Goal: Task Accomplishment & Management: Manage account settings

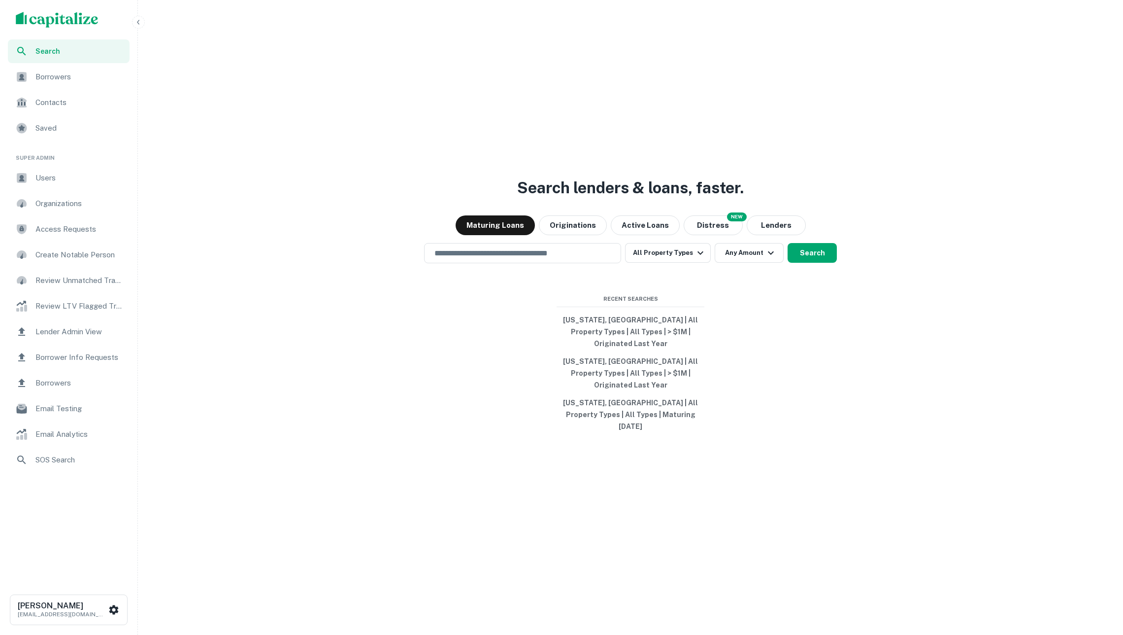
click at [94, 358] on span "Borrower Info Requests" at bounding box center [79, 357] width 88 height 12
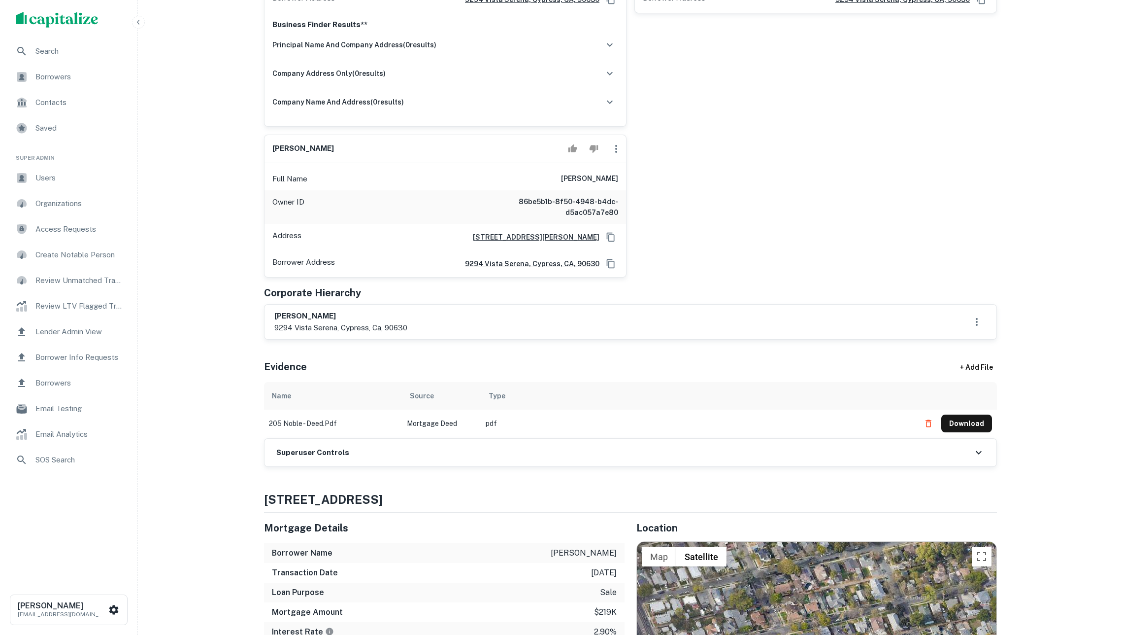
scroll to position [1327, 0]
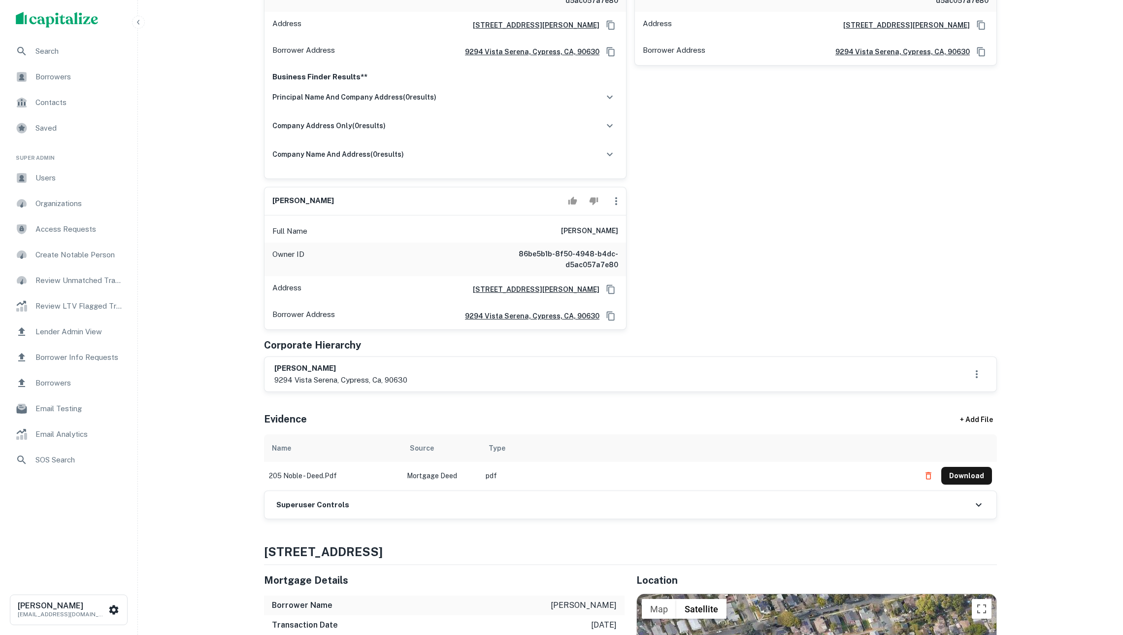
click at [611, 207] on icon "button" at bounding box center [617, 201] width 12 height 12
click at [625, 353] on li "Delete" at bounding box center [623, 356] width 40 height 18
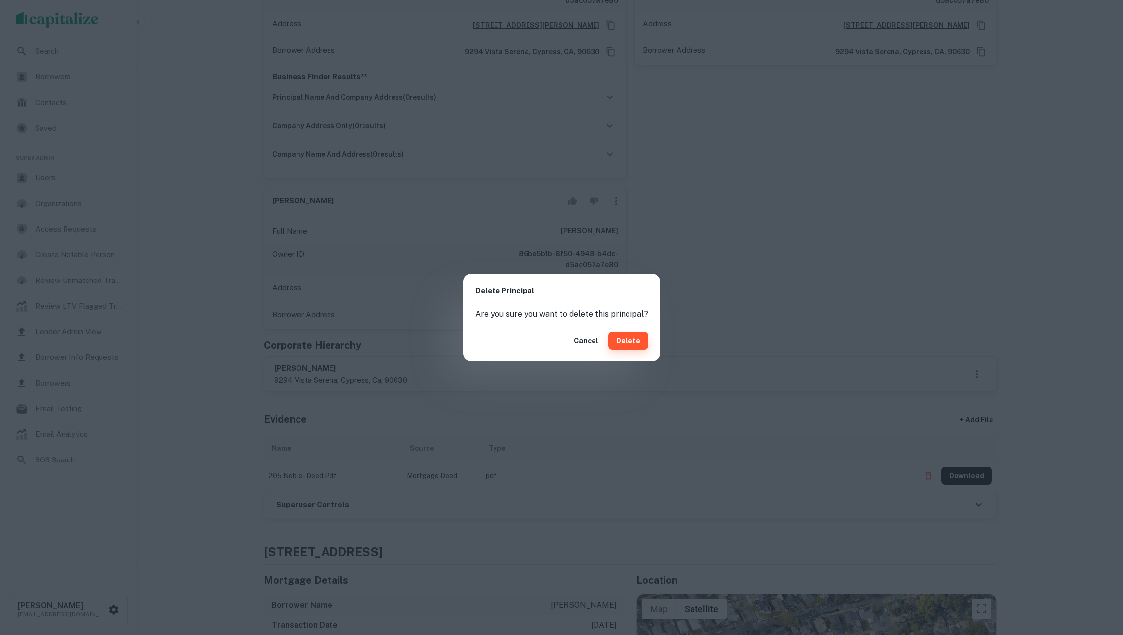
click at [618, 334] on button "Delete" at bounding box center [629, 341] width 40 height 18
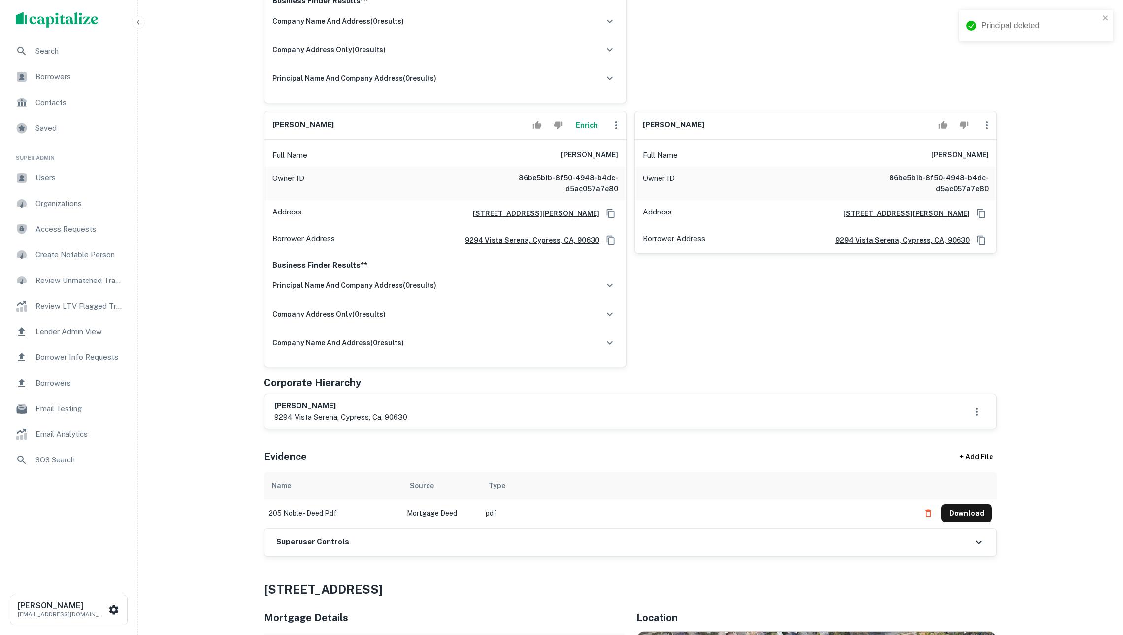
scroll to position [1114, 0]
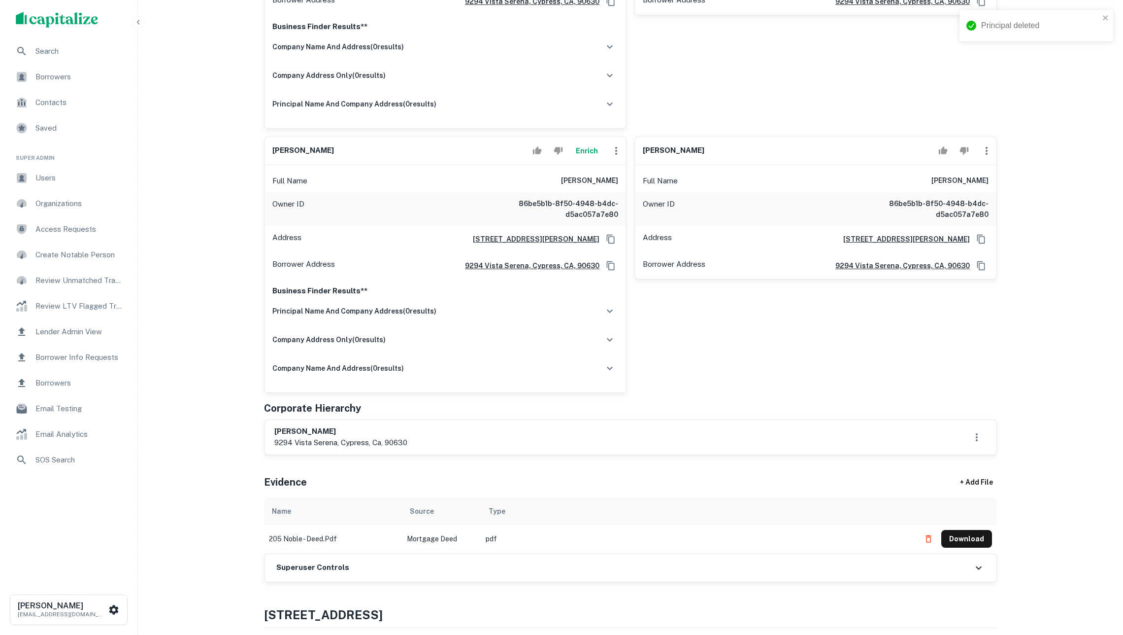
click at [992, 157] on icon "button" at bounding box center [987, 151] width 12 height 12
click at [998, 286] on li "Delete" at bounding box center [993, 285] width 40 height 18
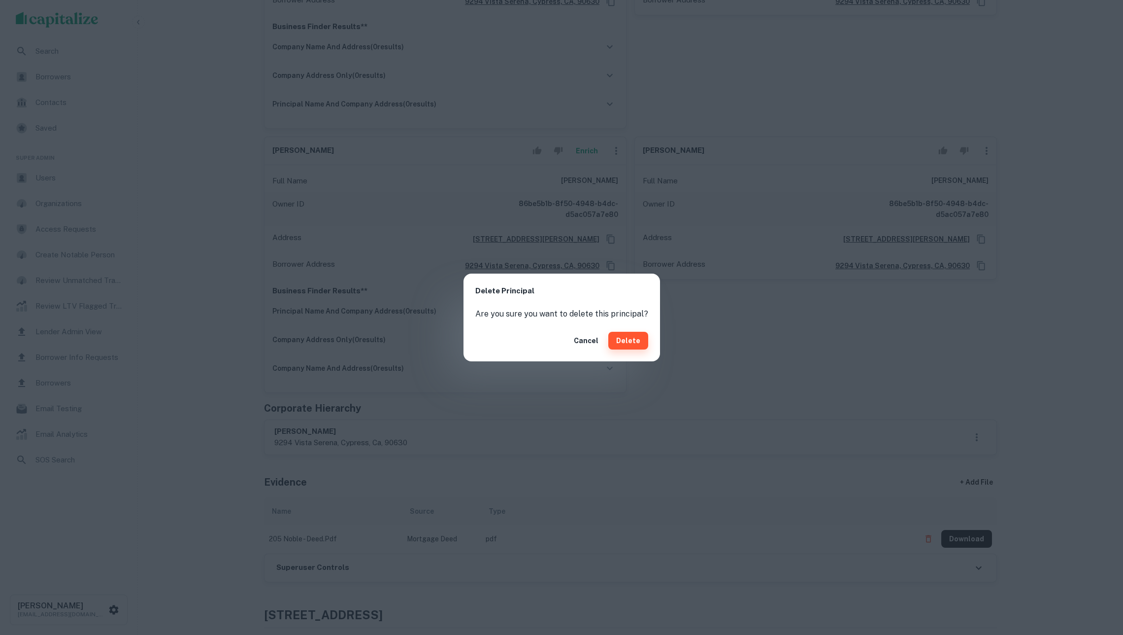
click at [622, 340] on button "Delete" at bounding box center [629, 341] width 40 height 18
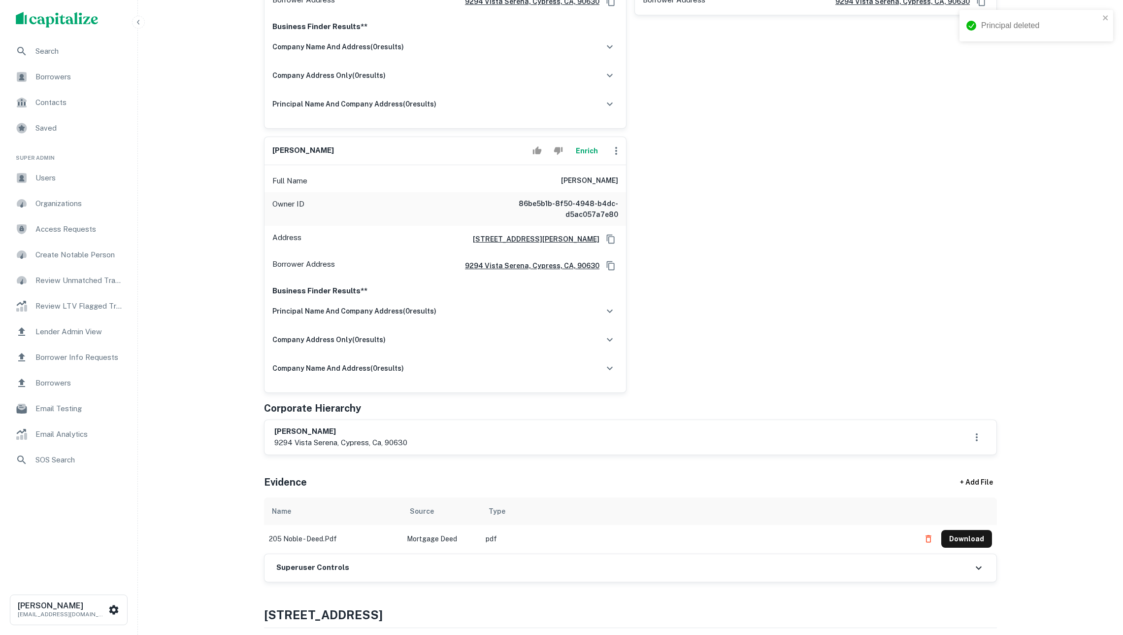
click at [613, 157] on icon "button" at bounding box center [617, 151] width 12 height 12
click at [619, 282] on li "Delete" at bounding box center [623, 285] width 40 height 18
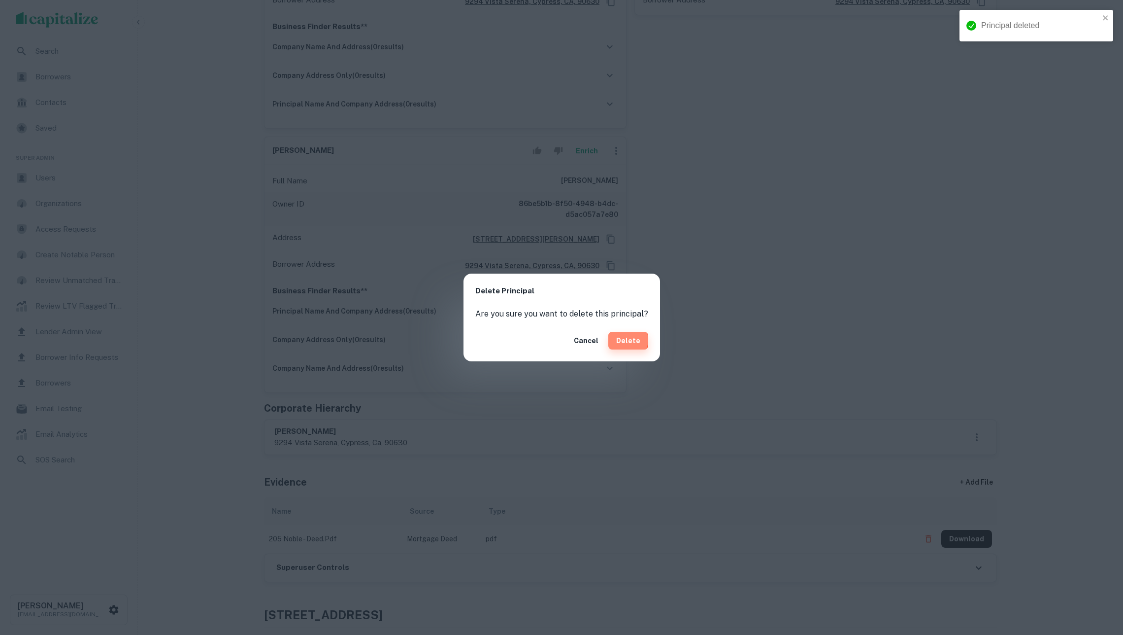
click at [624, 339] on button "Delete" at bounding box center [629, 341] width 40 height 18
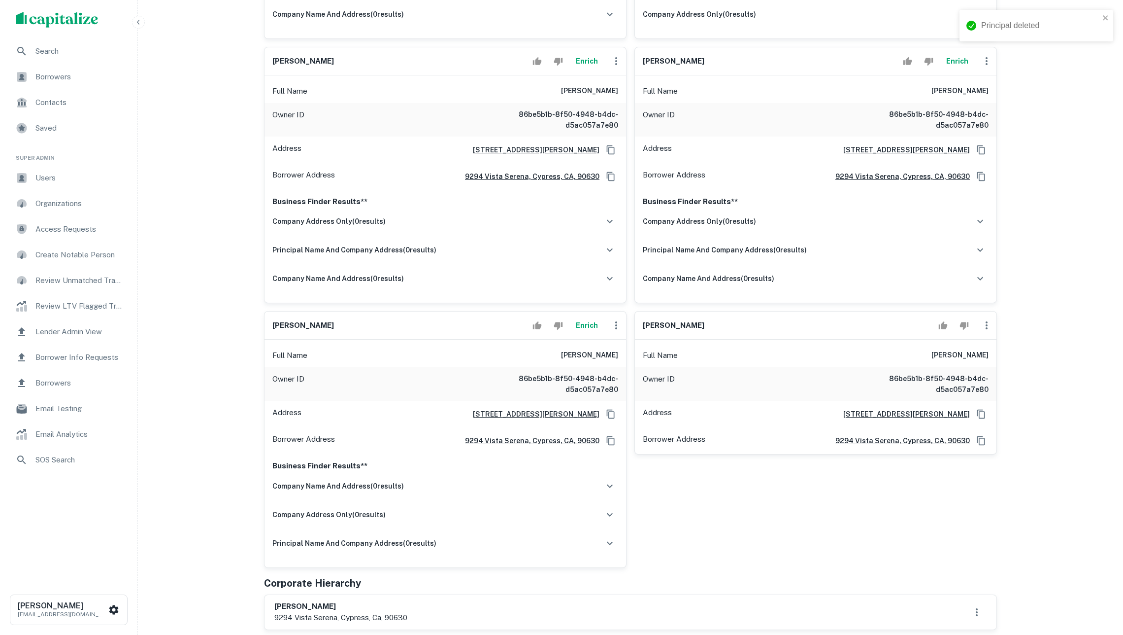
scroll to position [669, 0]
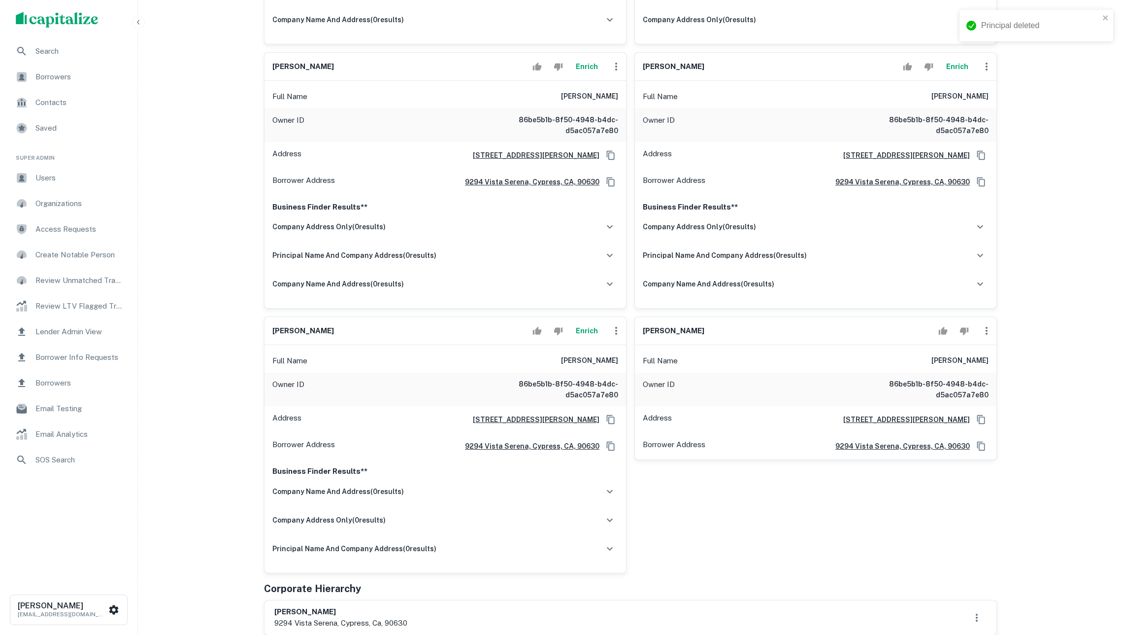
click at [982, 337] on icon "button" at bounding box center [987, 331] width 12 height 12
click at [992, 446] on li "Delete" at bounding box center [993, 444] width 40 height 18
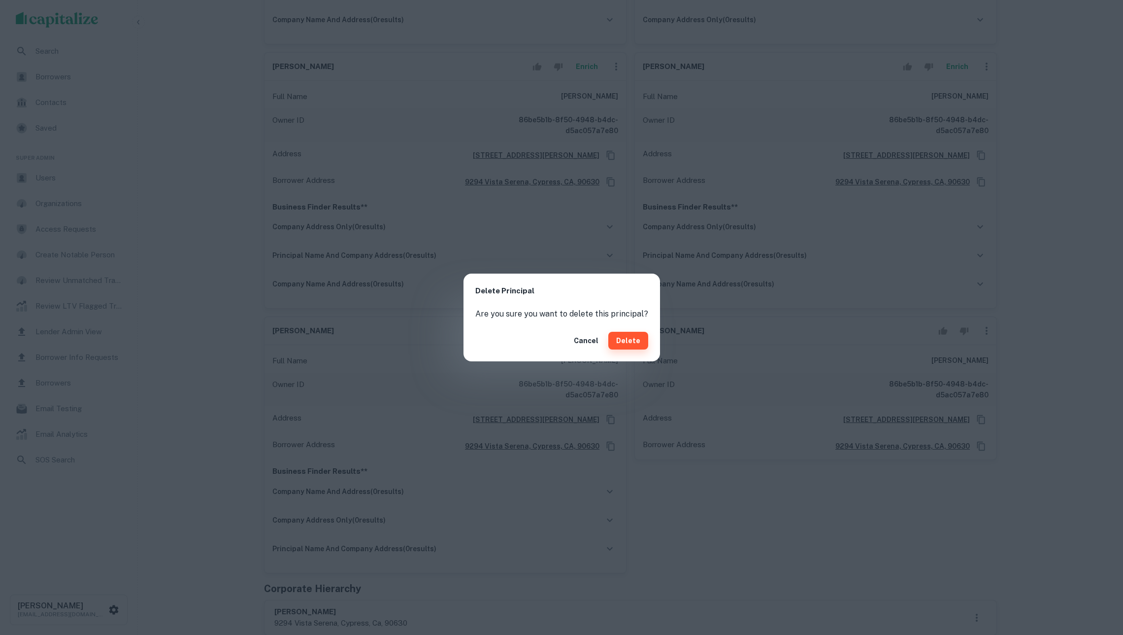
click at [620, 340] on button "Delete" at bounding box center [629, 341] width 40 height 18
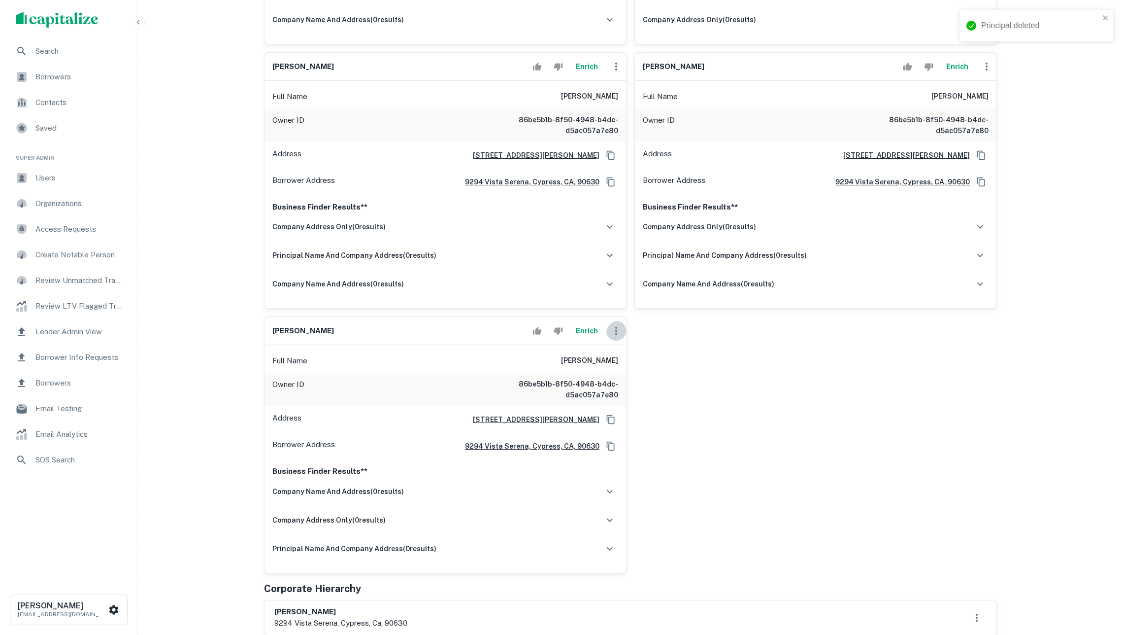
click at [613, 337] on icon "button" at bounding box center [617, 331] width 12 height 12
click at [629, 440] on li "Delete" at bounding box center [623, 444] width 40 height 18
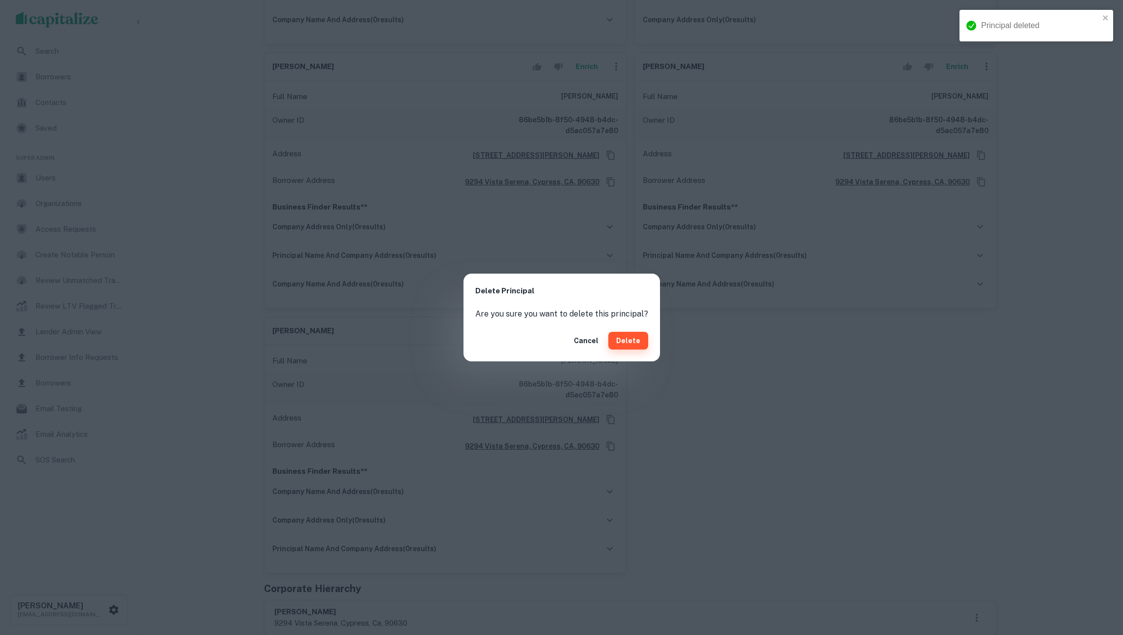
click at [633, 332] on button "Delete" at bounding box center [629, 341] width 40 height 18
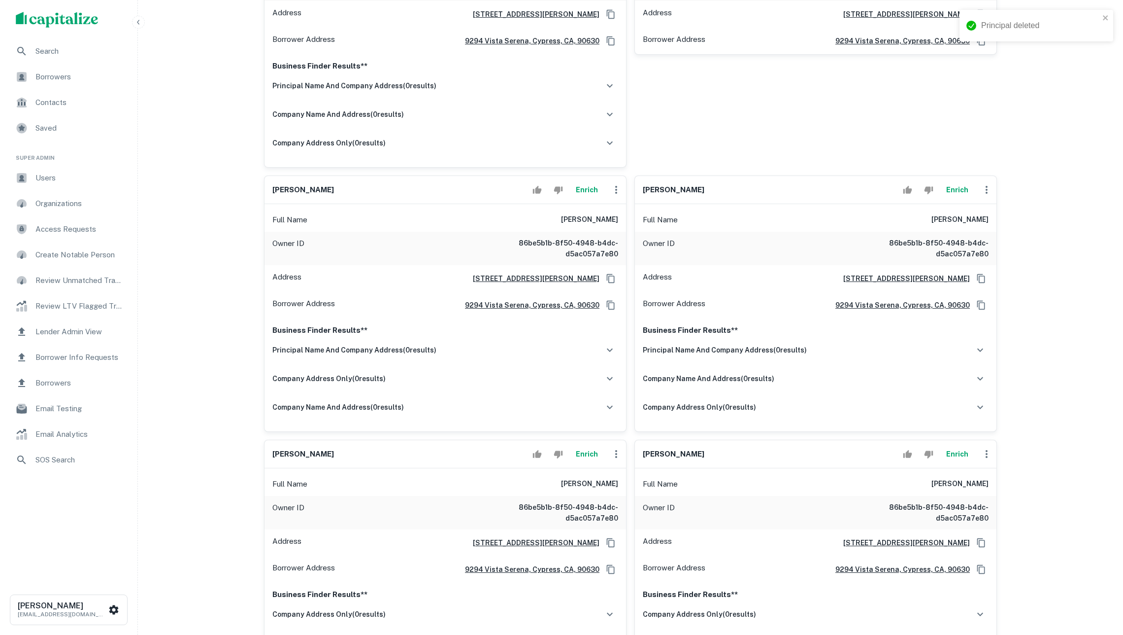
scroll to position [474, 0]
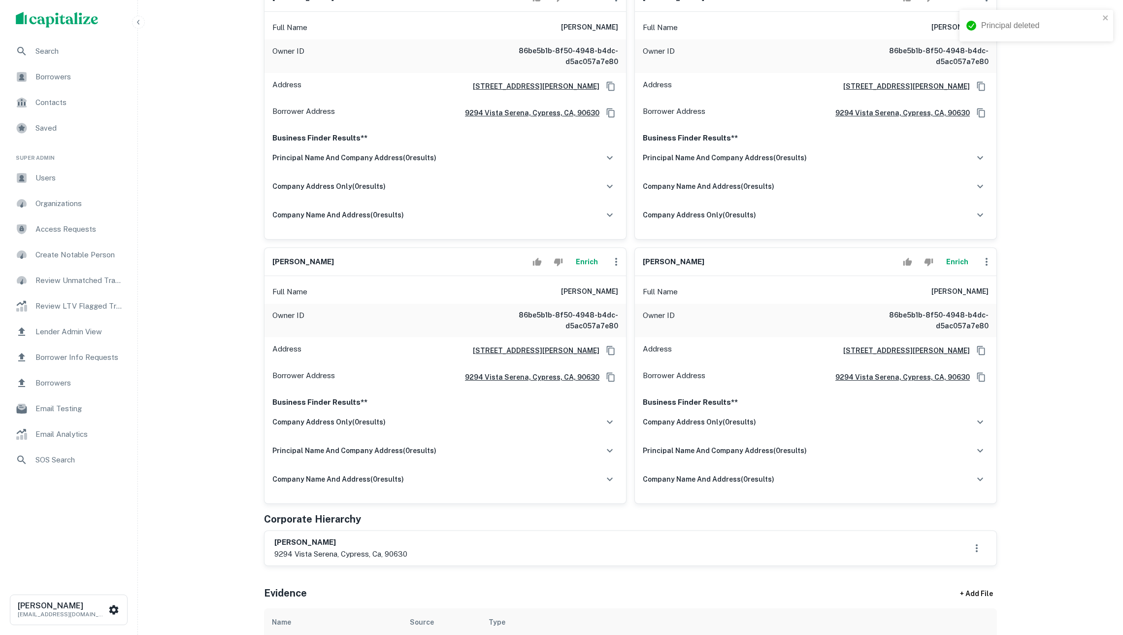
click at [987, 268] on icon "button" at bounding box center [987, 262] width 12 height 12
click at [996, 356] on li "Delete" at bounding box center [993, 353] width 40 height 18
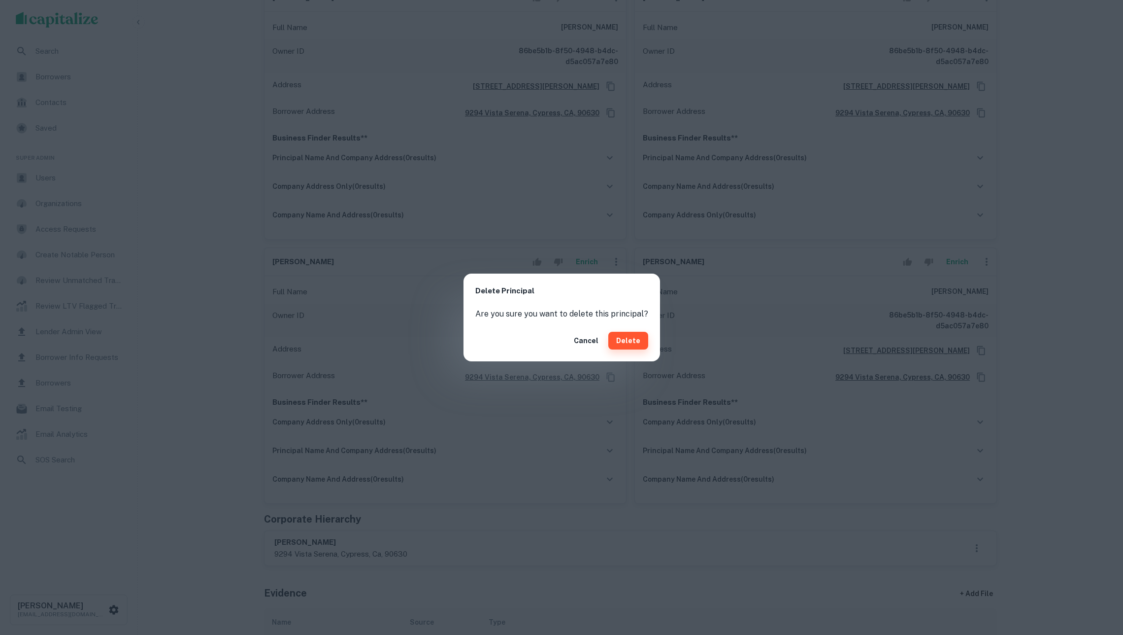
click at [625, 346] on button "Delete" at bounding box center [629, 341] width 40 height 18
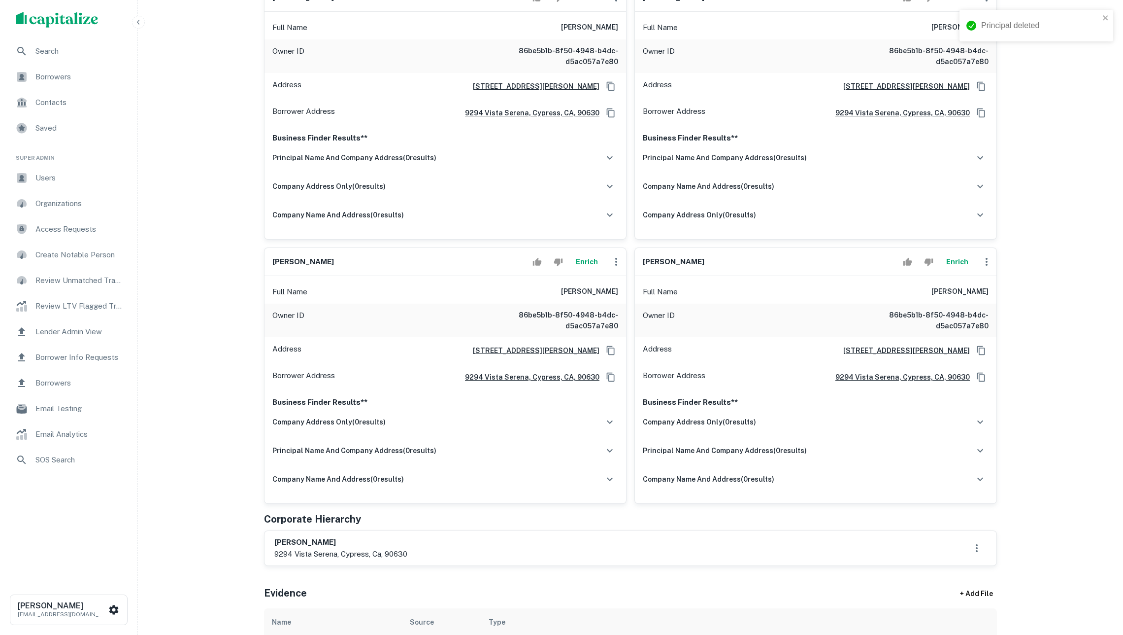
click at [611, 268] on icon "button" at bounding box center [617, 262] width 12 height 12
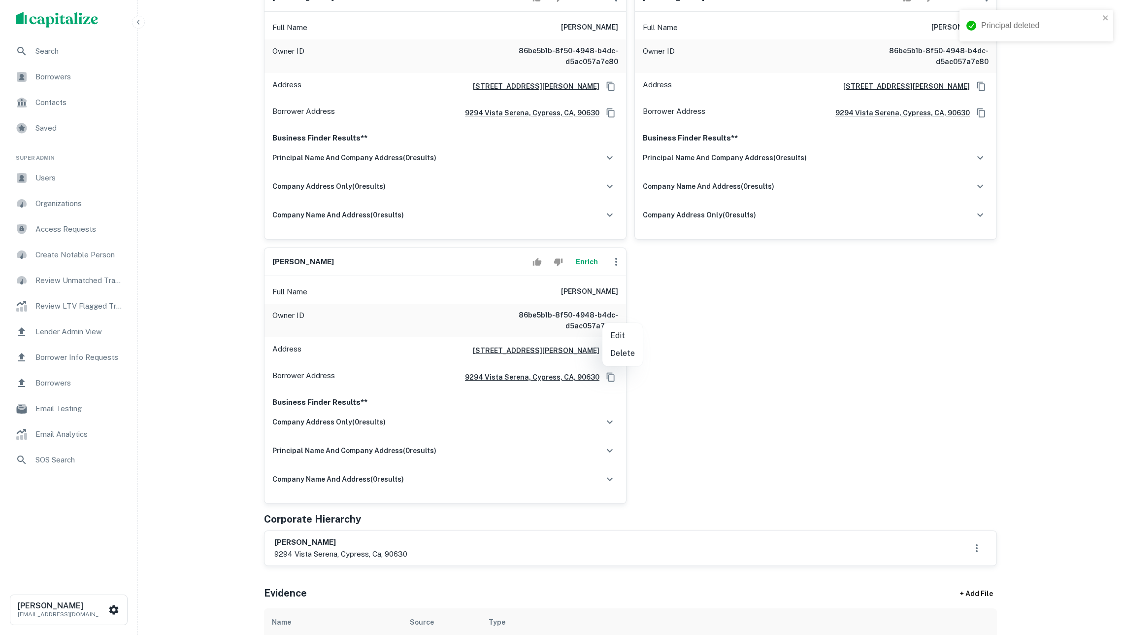
click at [621, 350] on li "Delete" at bounding box center [623, 353] width 40 height 18
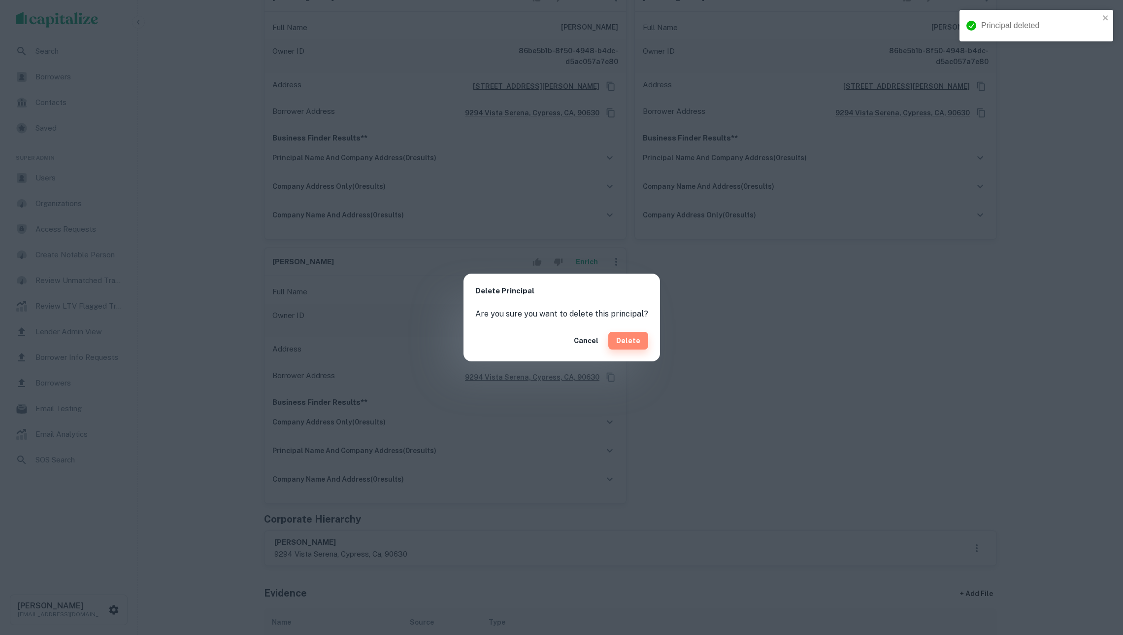
click at [641, 339] on button "Delete" at bounding box center [629, 341] width 40 height 18
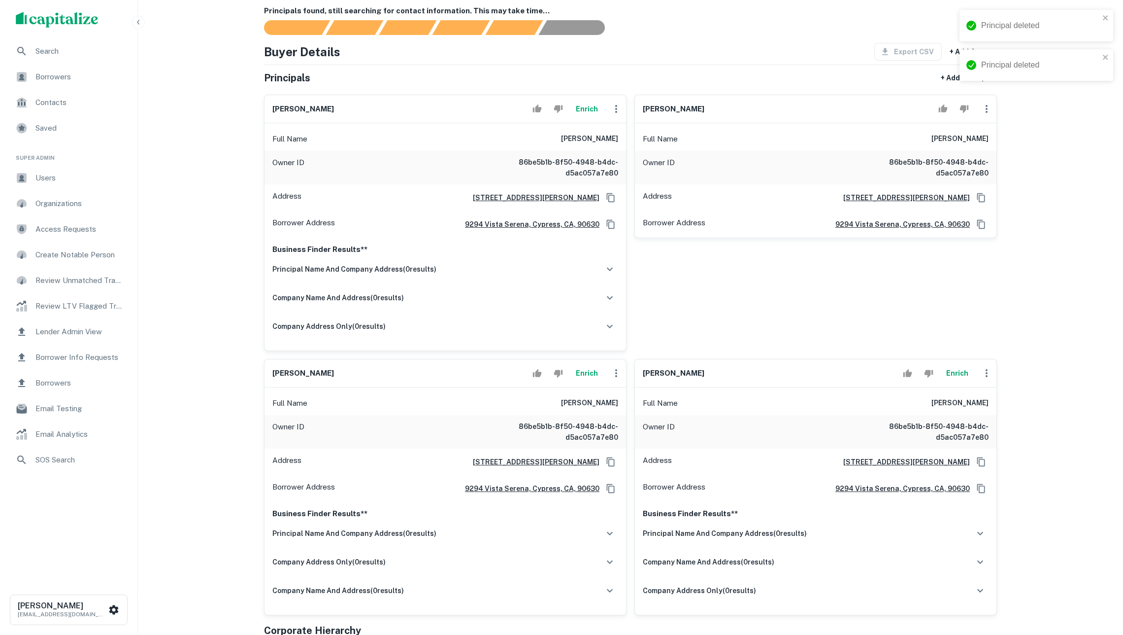
scroll to position [96, 0]
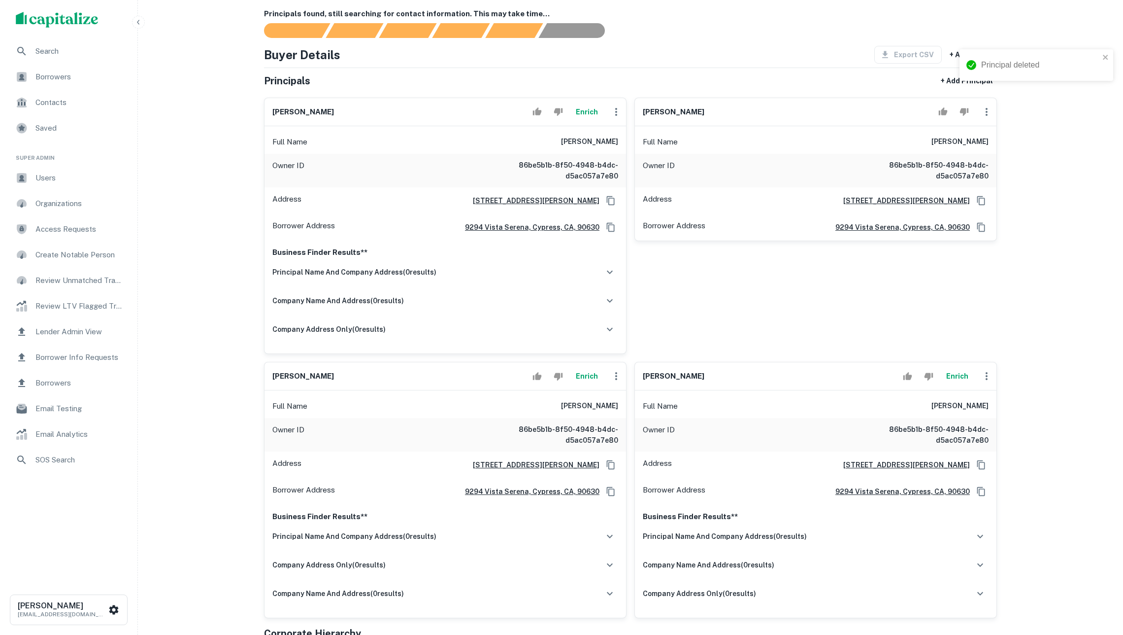
click at [989, 382] on icon "button" at bounding box center [987, 376] width 12 height 12
click at [993, 444] on li "Delete" at bounding box center [993, 447] width 40 height 18
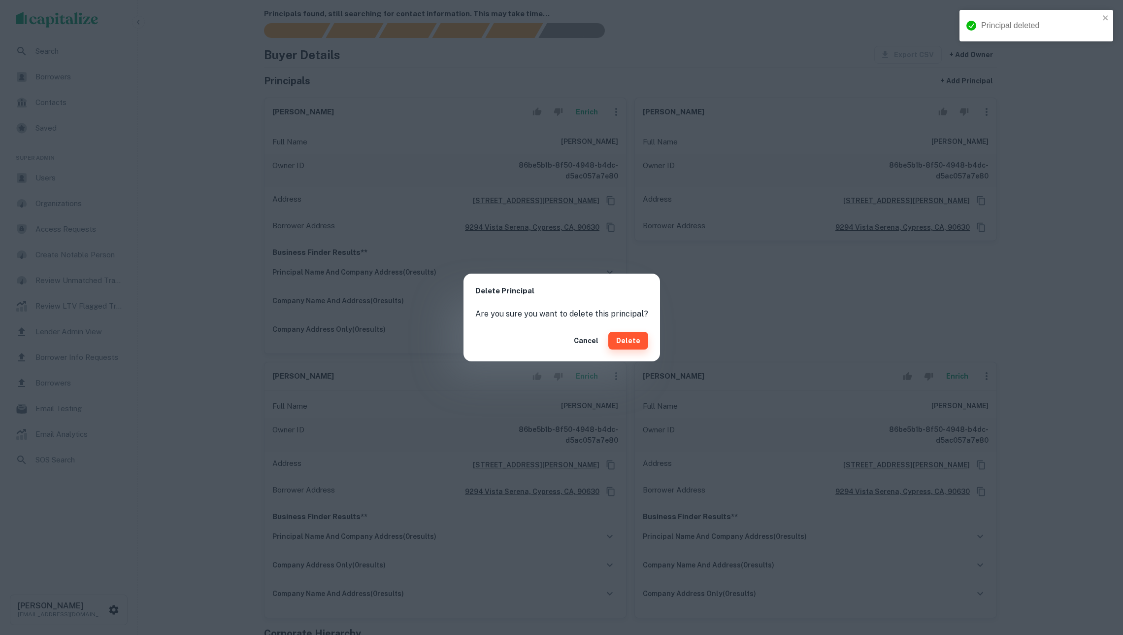
click at [633, 342] on button "Delete" at bounding box center [629, 341] width 40 height 18
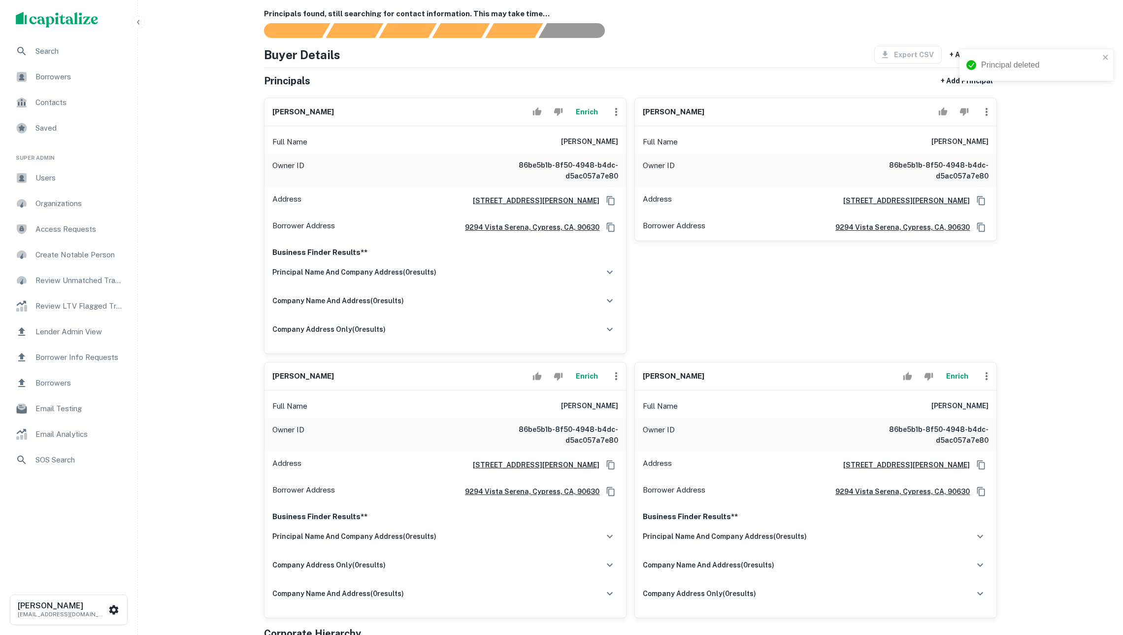
click at [615, 382] on icon "button" at bounding box center [617, 376] width 12 height 12
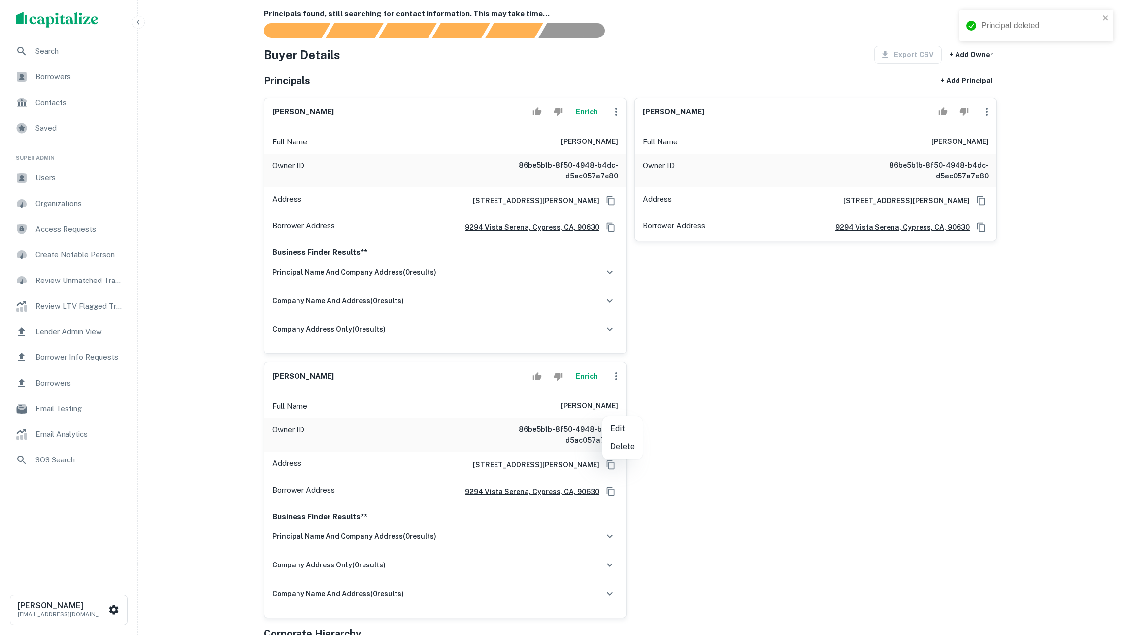
click at [631, 448] on li "Delete" at bounding box center [623, 447] width 40 height 18
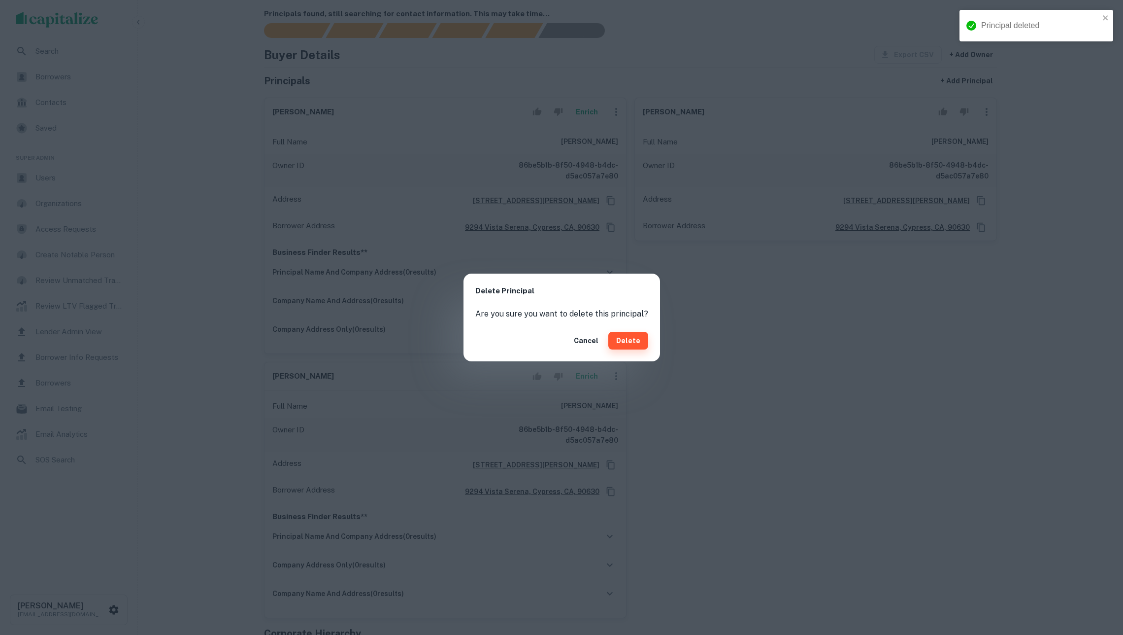
click at [633, 339] on button "Delete" at bounding box center [629, 341] width 40 height 18
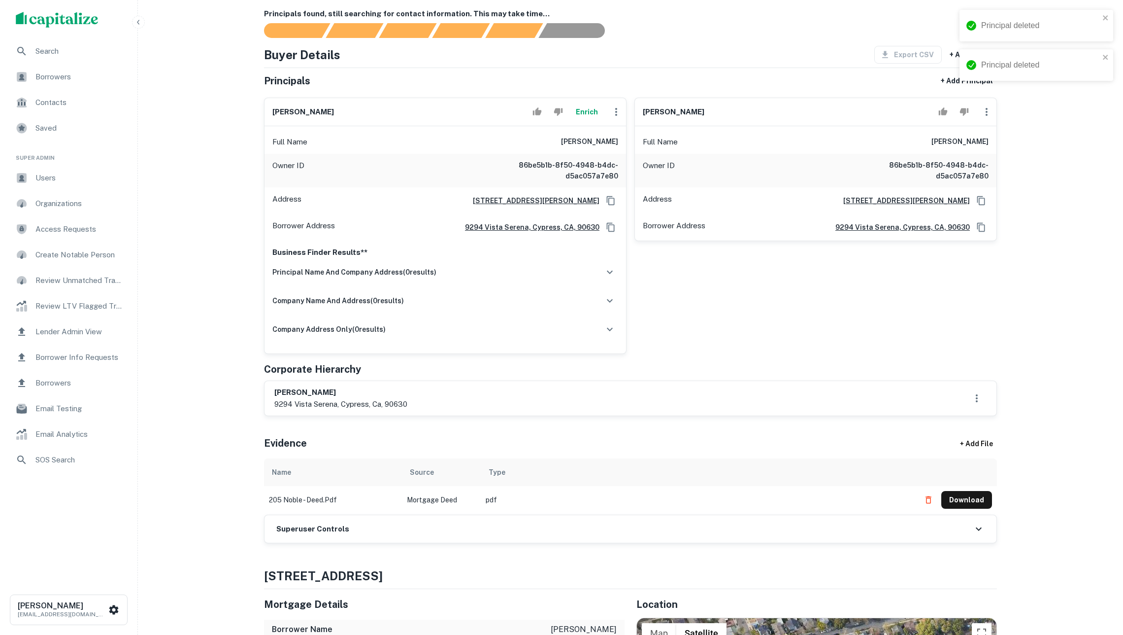
click at [986, 116] on icon "button" at bounding box center [987, 112] width 2 height 8
click at [990, 159] on li "Delete" at bounding box center [993, 161] width 40 height 18
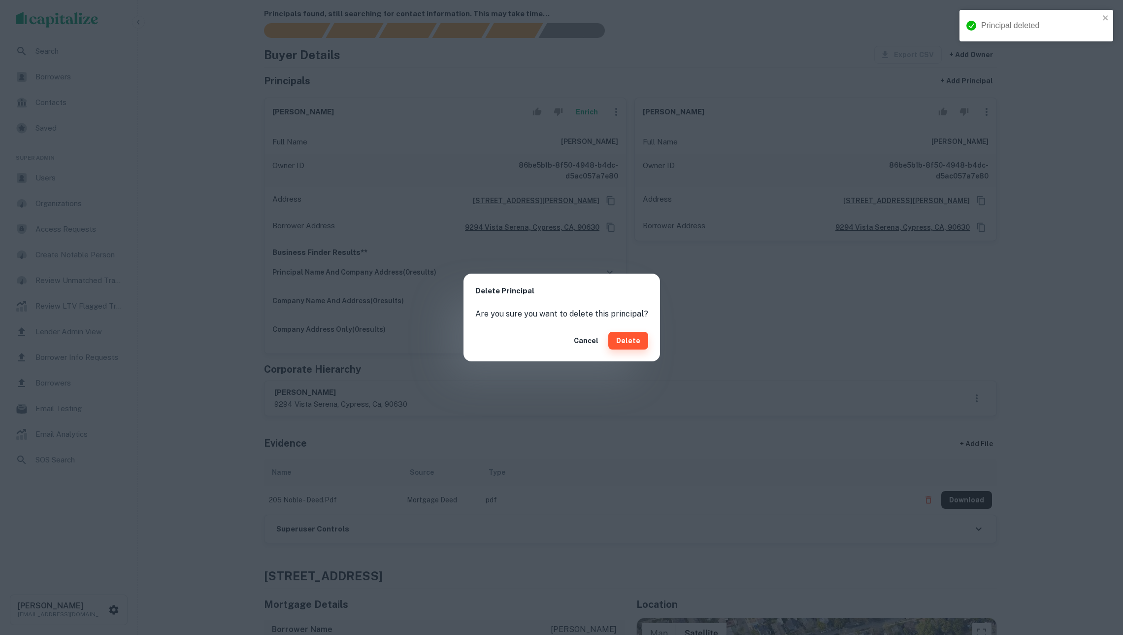
click at [640, 339] on button "Delete" at bounding box center [629, 341] width 40 height 18
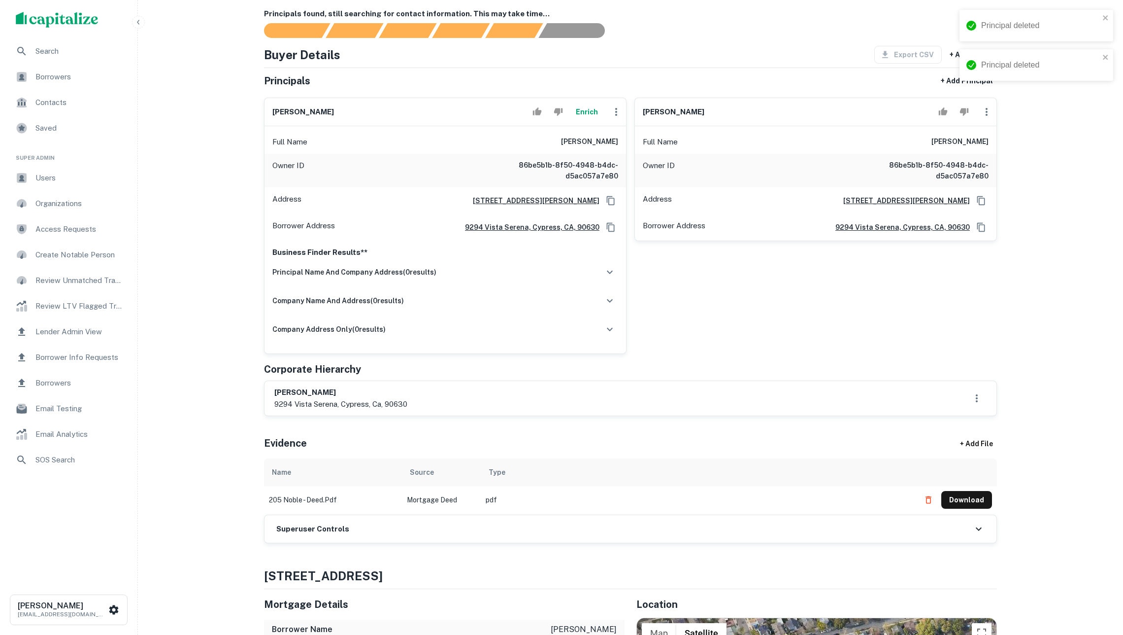
click at [588, 121] on button "Enrich" at bounding box center [587, 112] width 32 height 20
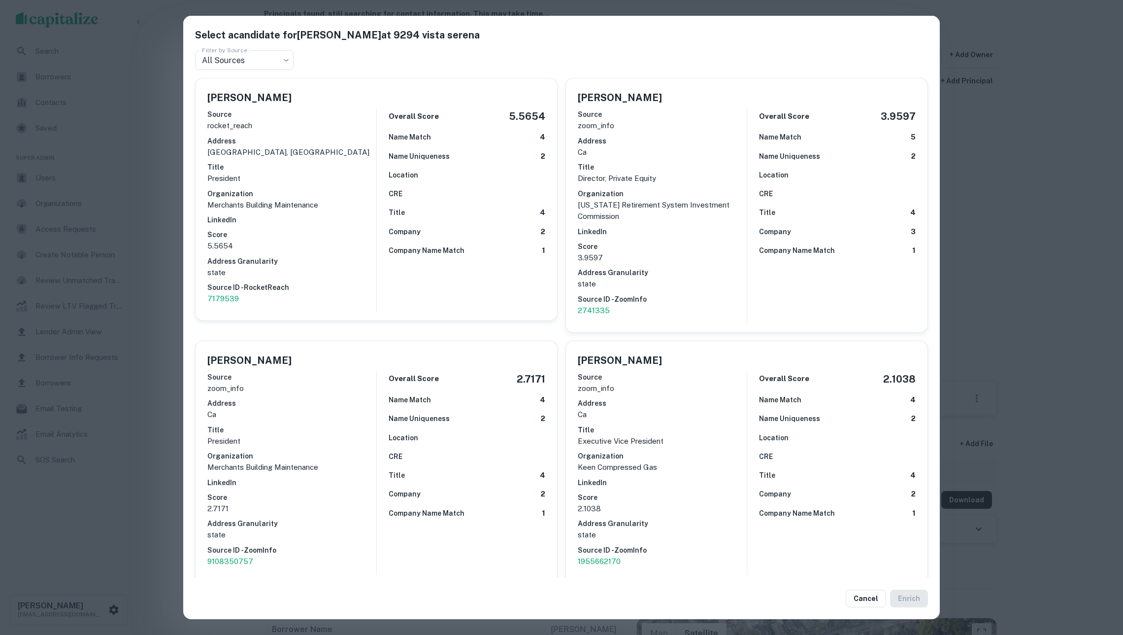
click at [663, 252] on p "3.9597" at bounding box center [662, 258] width 169 height 12
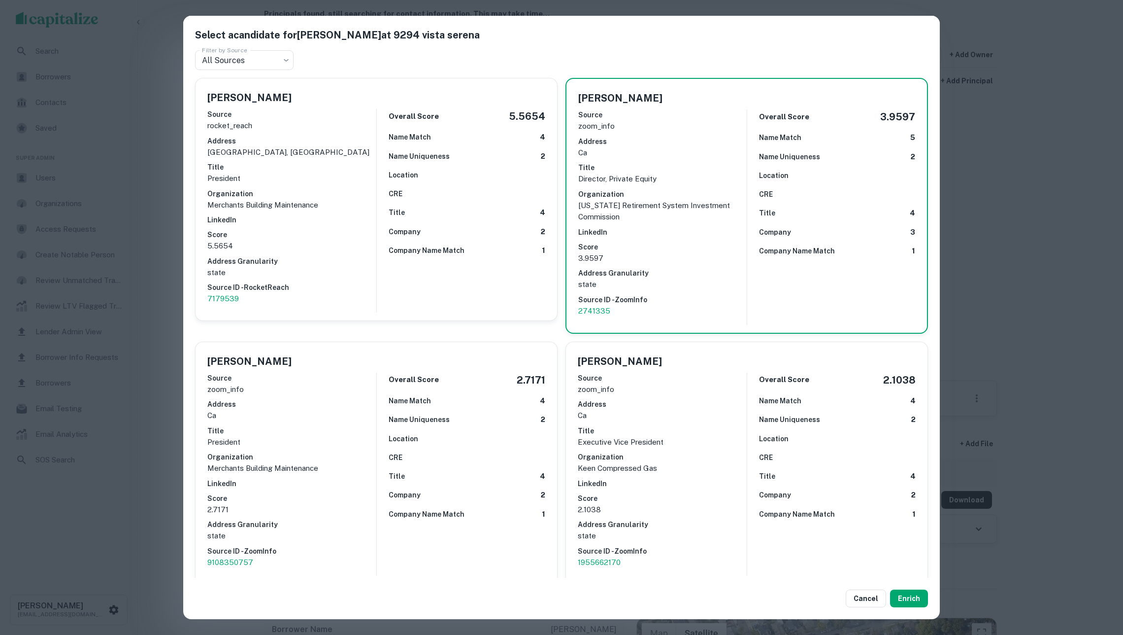
click at [988, 405] on div "Select a candidate for DAVID L. HAAS at 9294 vista serena Filter by Source All …" at bounding box center [561, 317] width 1123 height 635
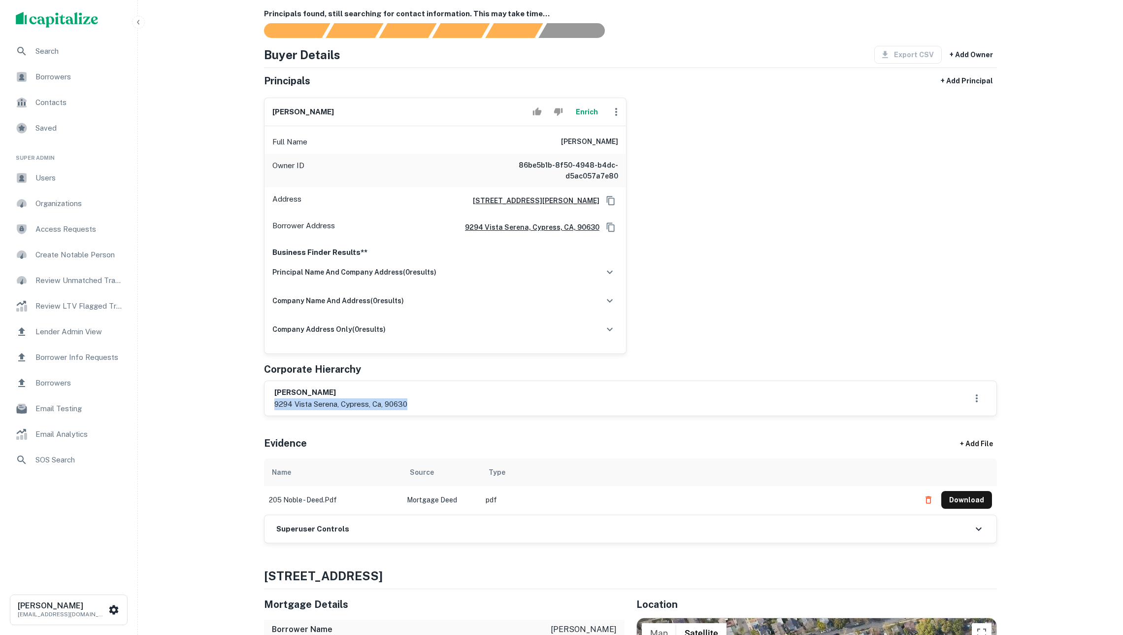
drag, startPoint x: 421, startPoint y: 428, endPoint x: 268, endPoint y: 430, distance: 152.8
click at [268, 415] on div "david l haas 9294 vista serena, cypress, ca, 90630" at bounding box center [631, 398] width 732 height 34
copy p "9294 vista serena, cypress, ca, 90630"
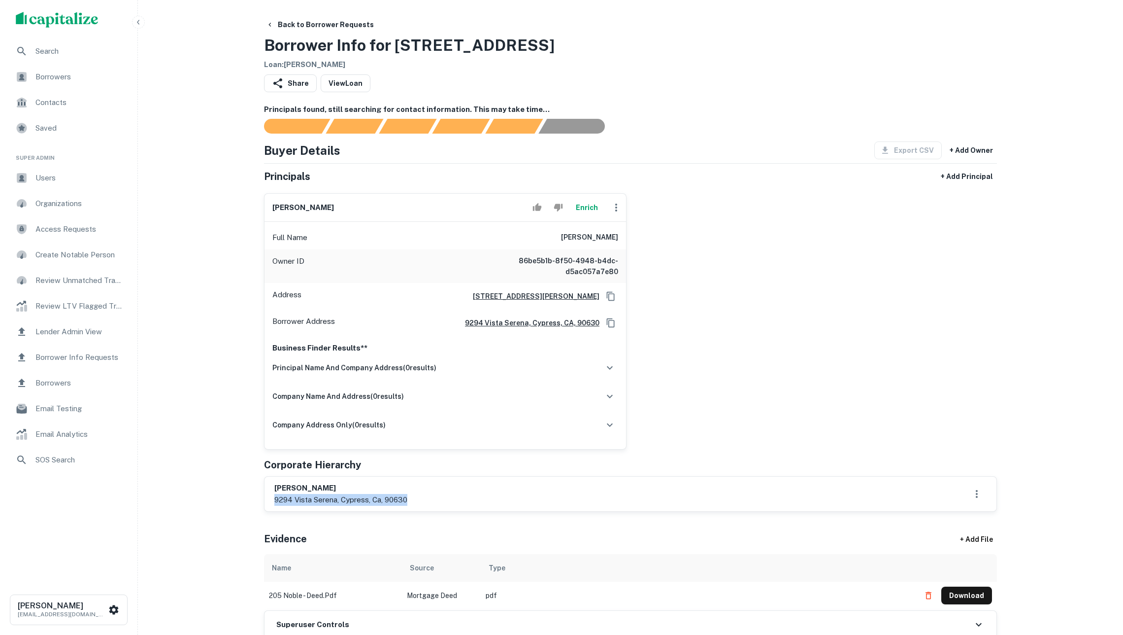
scroll to position [0, 0]
click at [591, 207] on button "Enrich" at bounding box center [587, 208] width 32 height 20
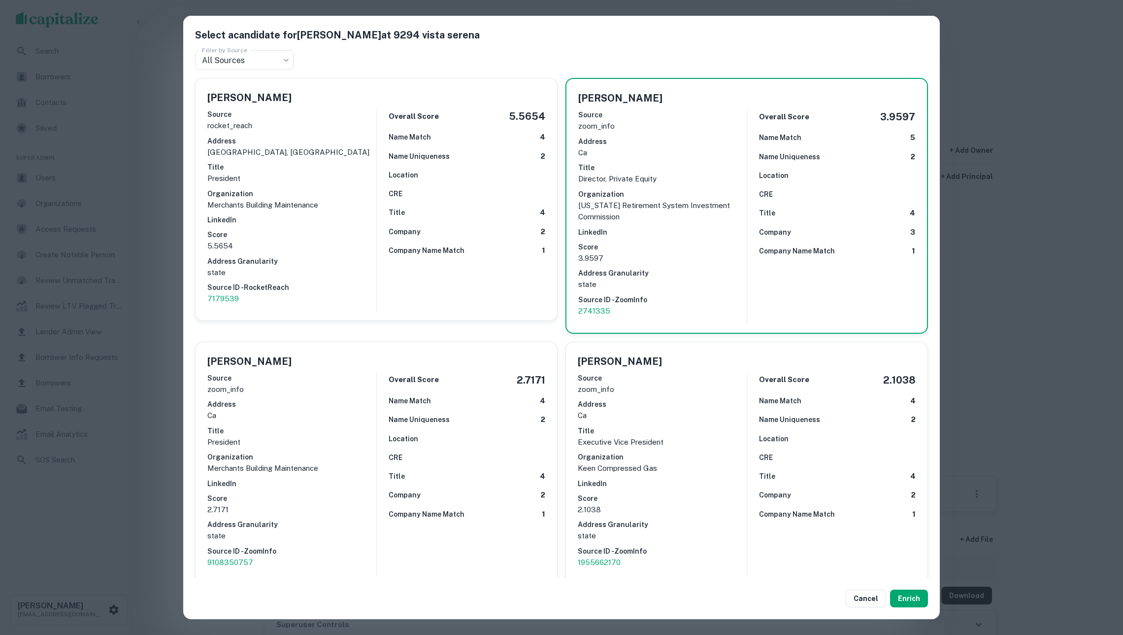
click at [1045, 304] on div "Select a candidate for DAVID L. HAAS at 9294 vista serena Filter by Source All …" at bounding box center [561, 317] width 1123 height 635
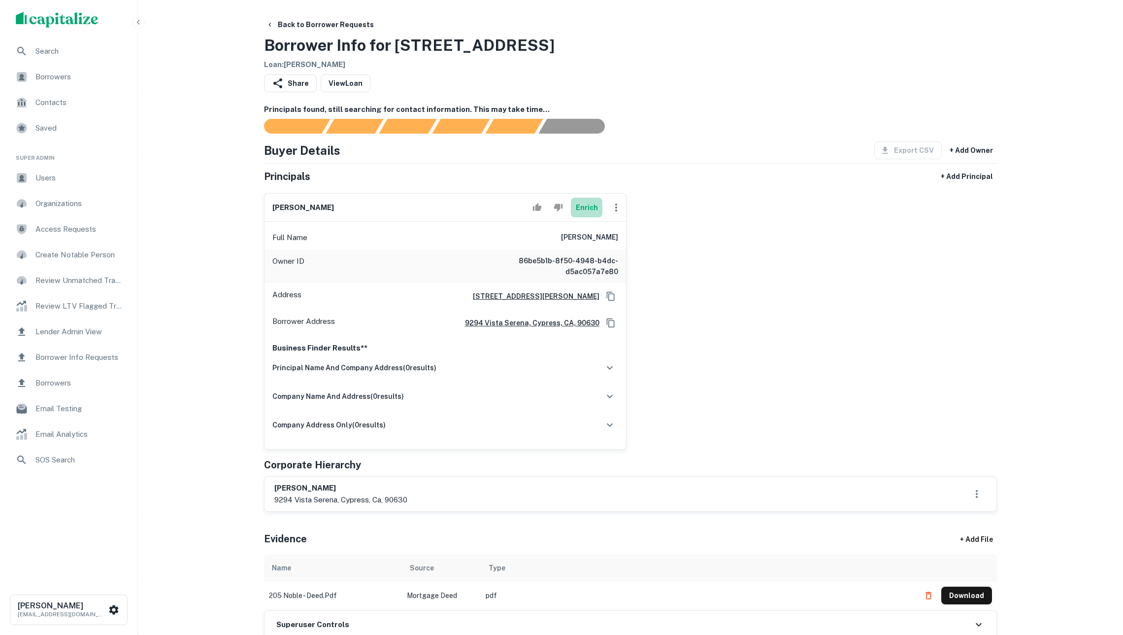
click at [585, 212] on button "Enrich" at bounding box center [587, 208] width 32 height 20
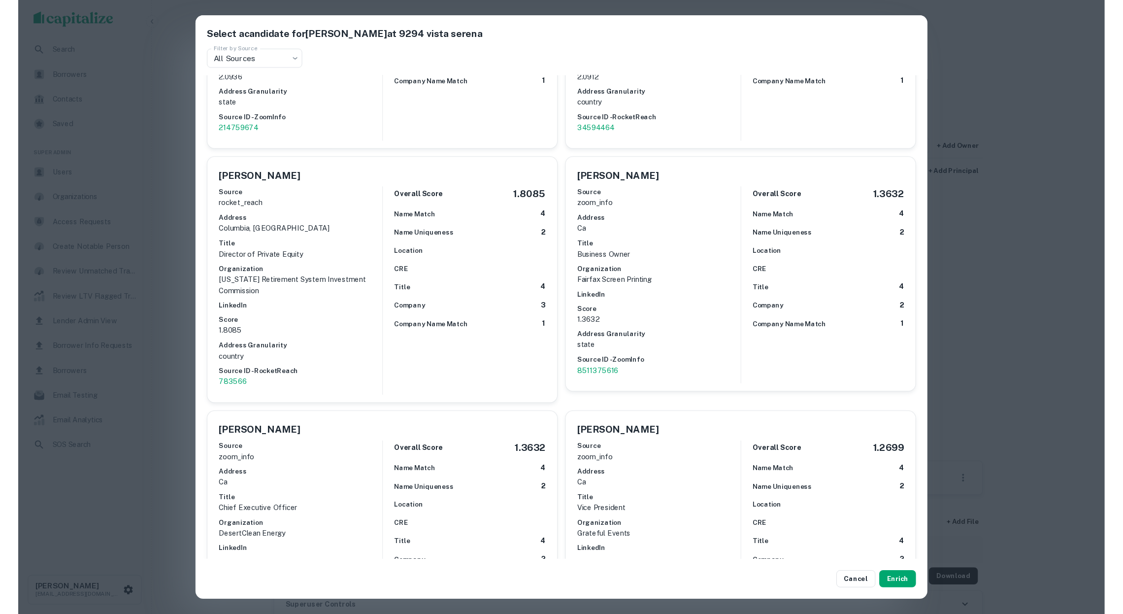
scroll to position [682, 0]
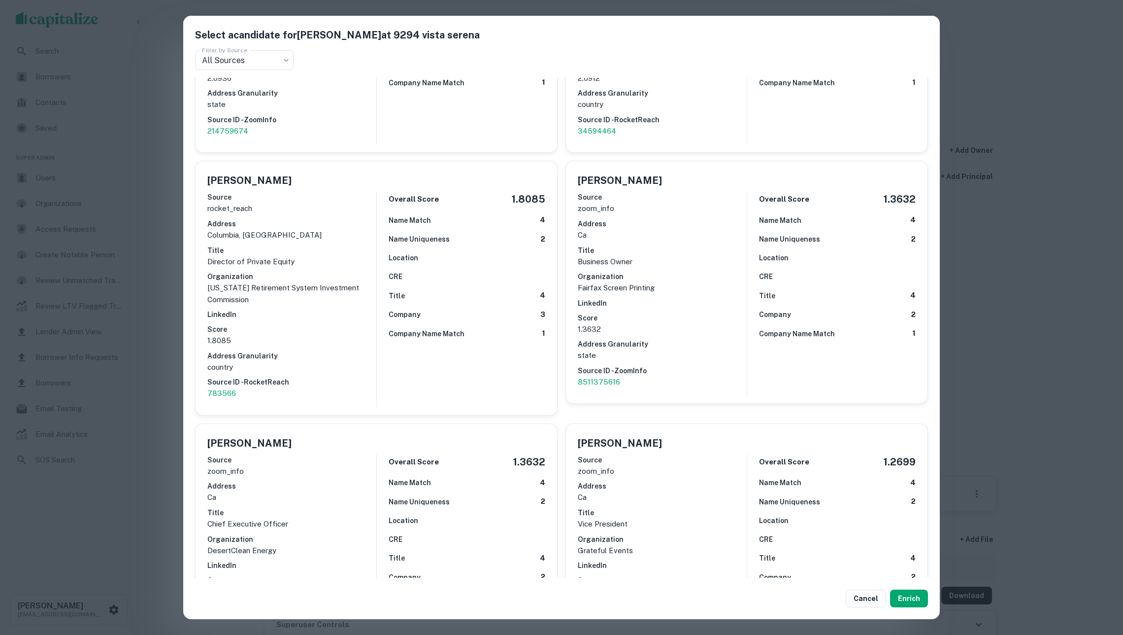
click at [1028, 322] on div "Select a candidate for DAVID L. HAAS at 9294 vista serena Filter by Source All …" at bounding box center [561, 317] width 1123 height 635
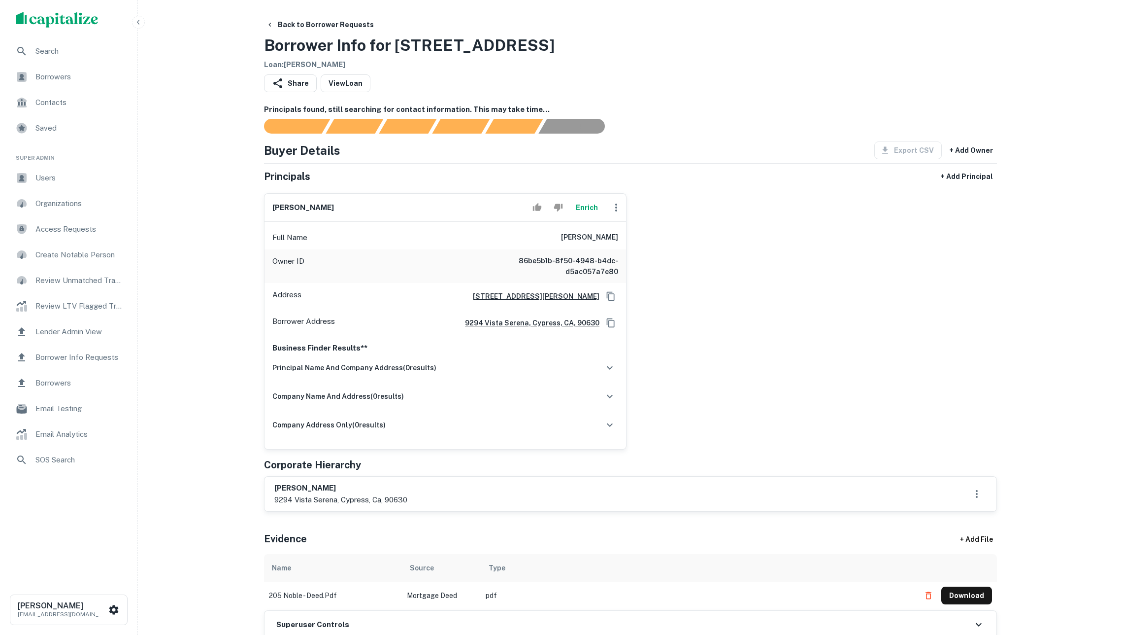
click at [587, 213] on button "Enrich" at bounding box center [587, 208] width 32 height 20
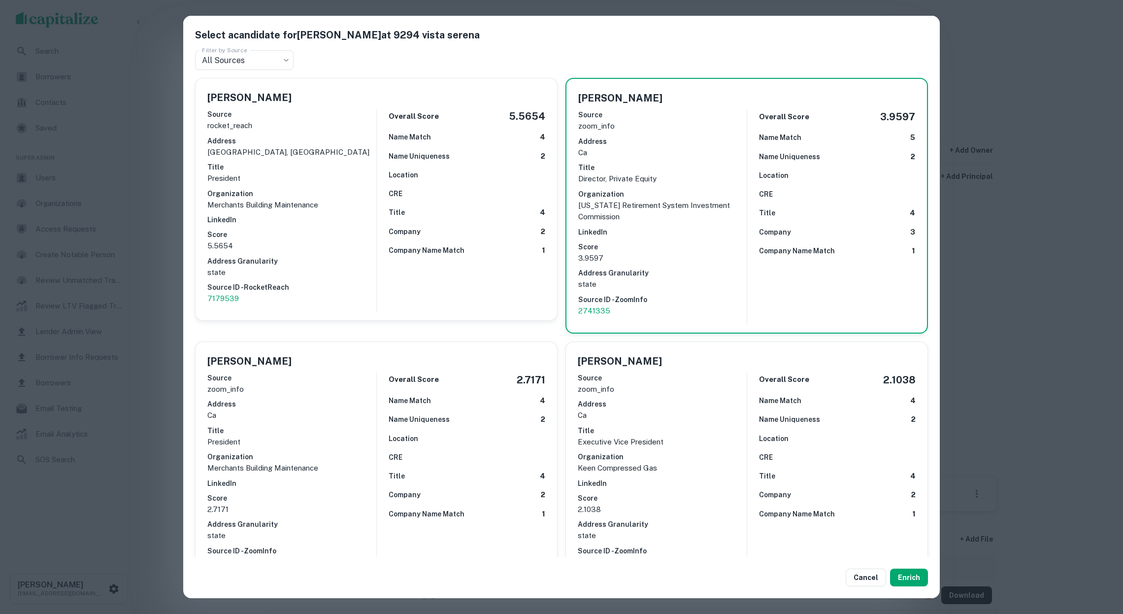
scroll to position [2204, 0]
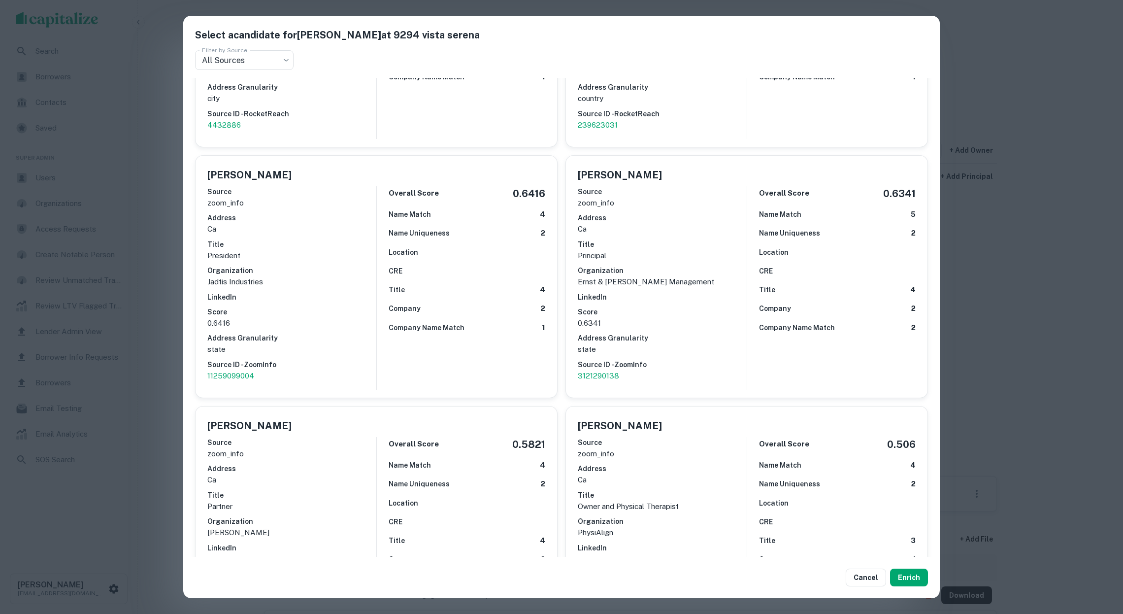
click at [669, 274] on div "Source zoom_info Address ca Title Principal Organization Ernst & Haas Managemen…" at bounding box center [662, 284] width 169 height 204
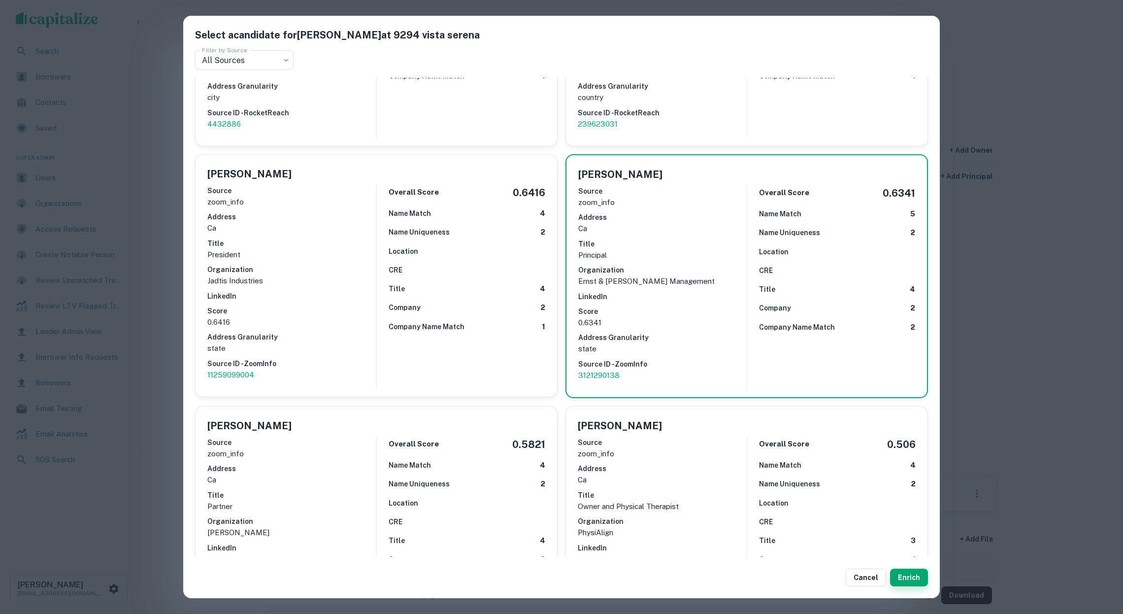
click at [909, 573] on button "Enrich" at bounding box center [909, 578] width 38 height 18
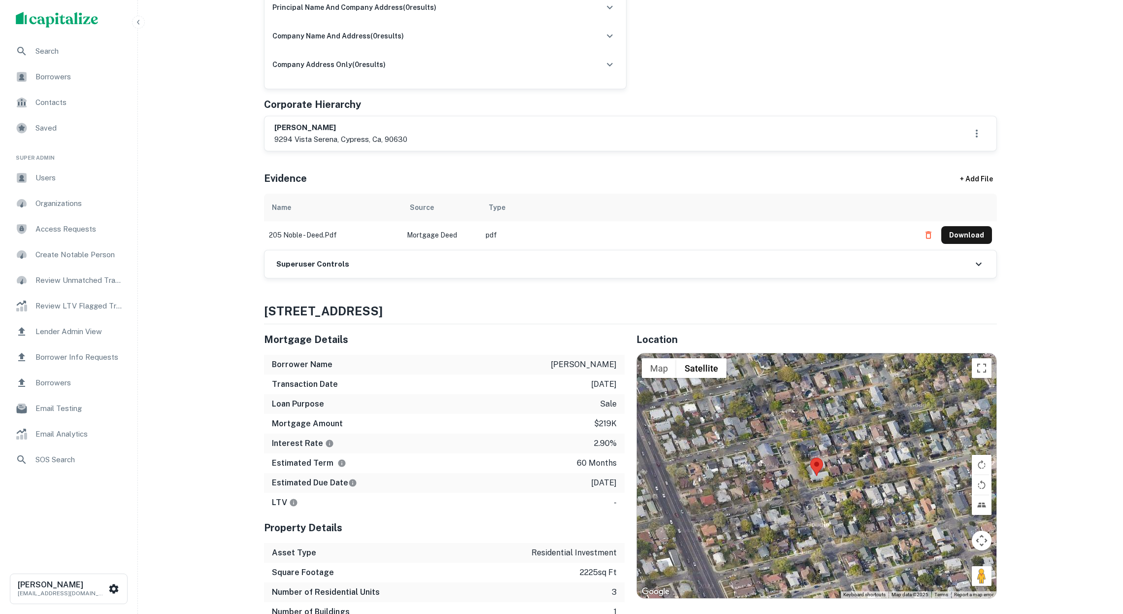
scroll to position [514, 0]
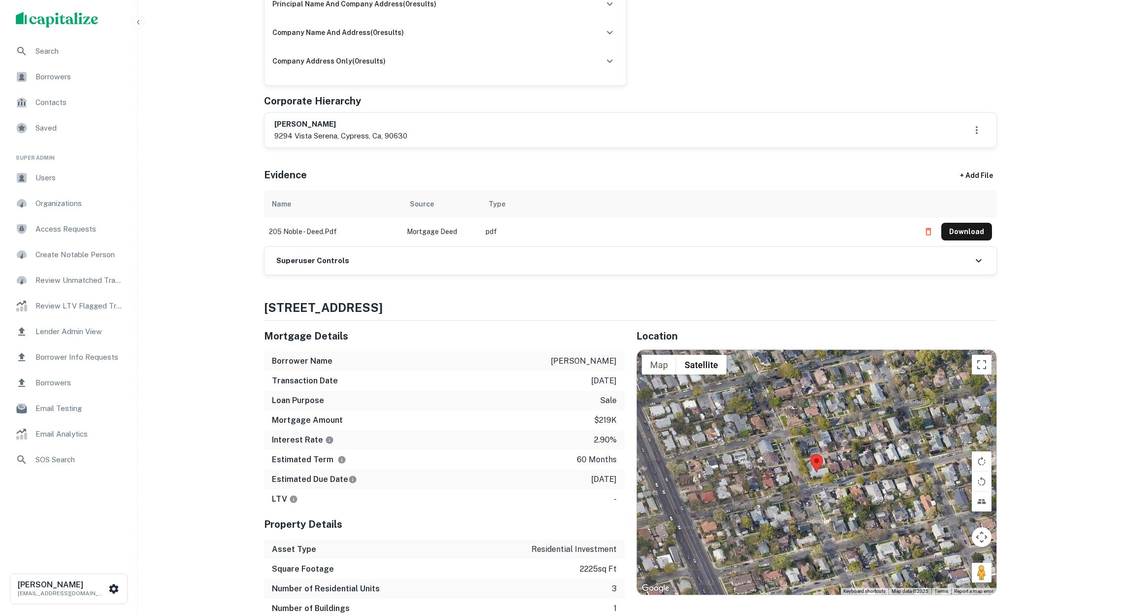
click at [464, 268] on div "Superuser Controls" at bounding box center [631, 261] width 732 height 28
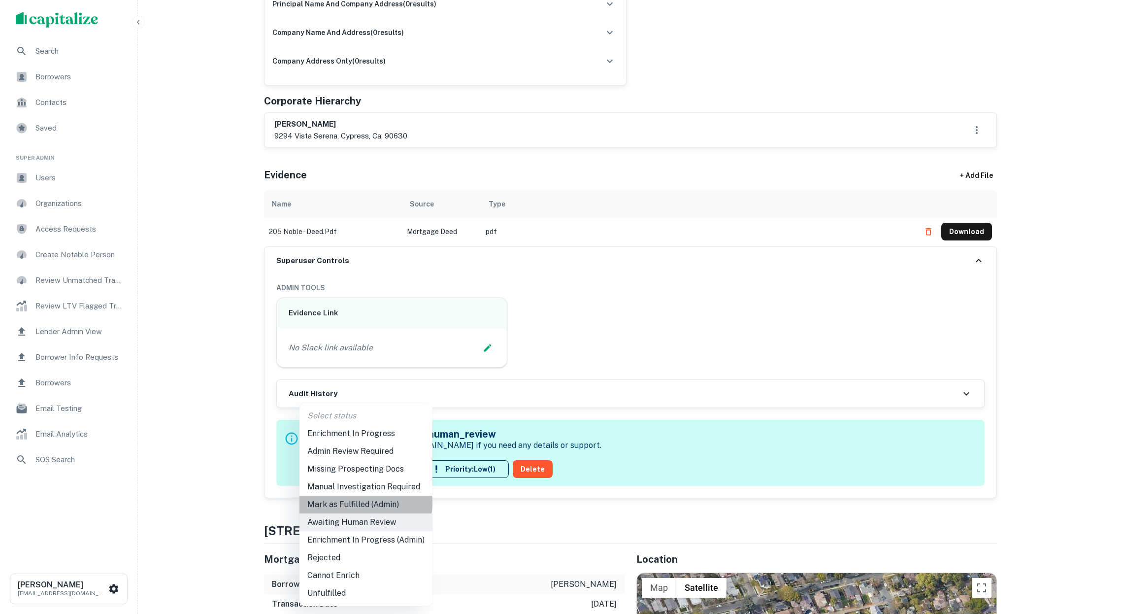
click at [365, 503] on li "Mark as Fulfilled (Admin)" at bounding box center [366, 505] width 133 height 18
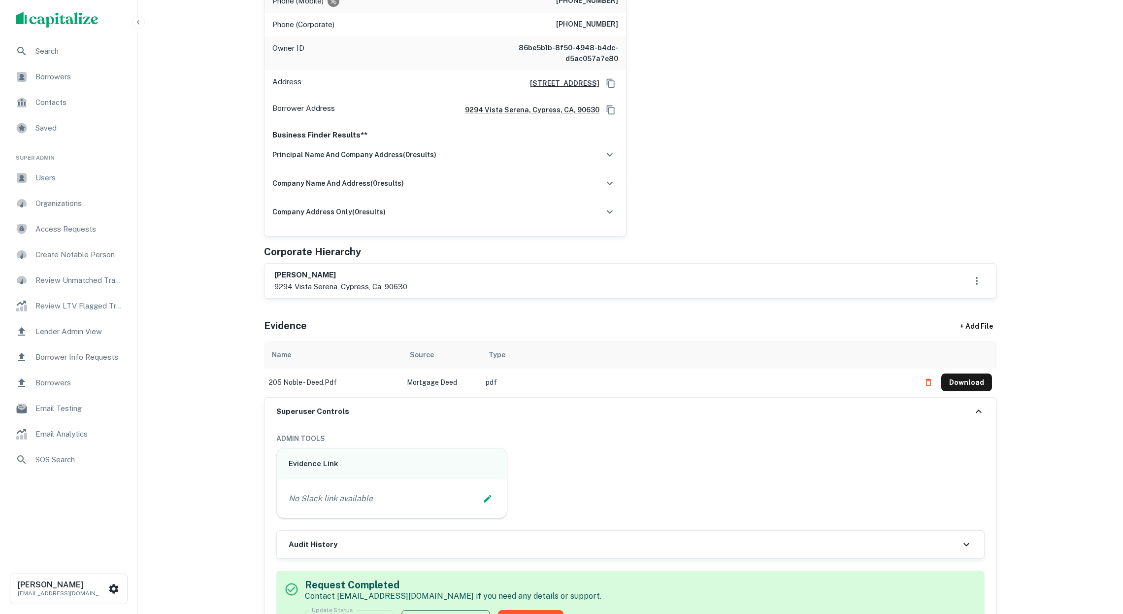
scroll to position [507, 0]
